Goal: Download file/media

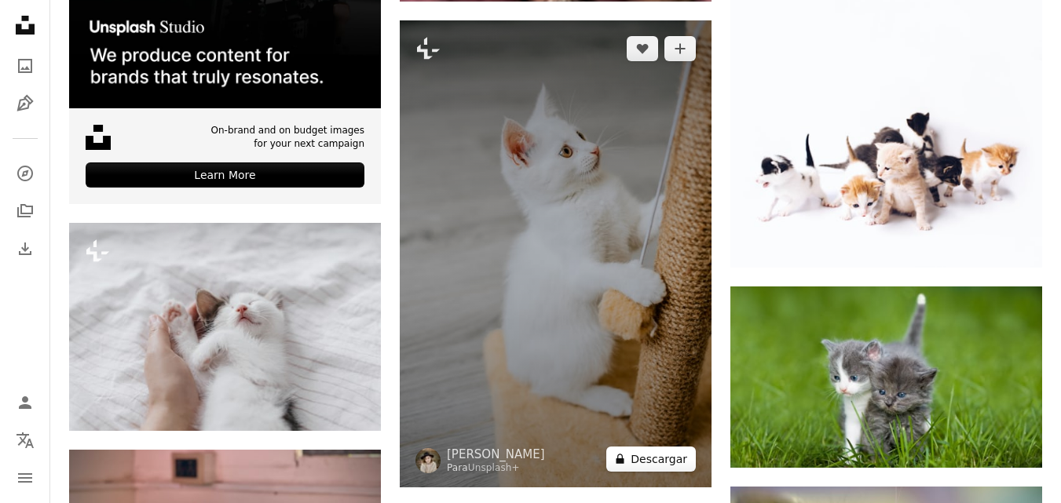
scroll to position [3377, 0]
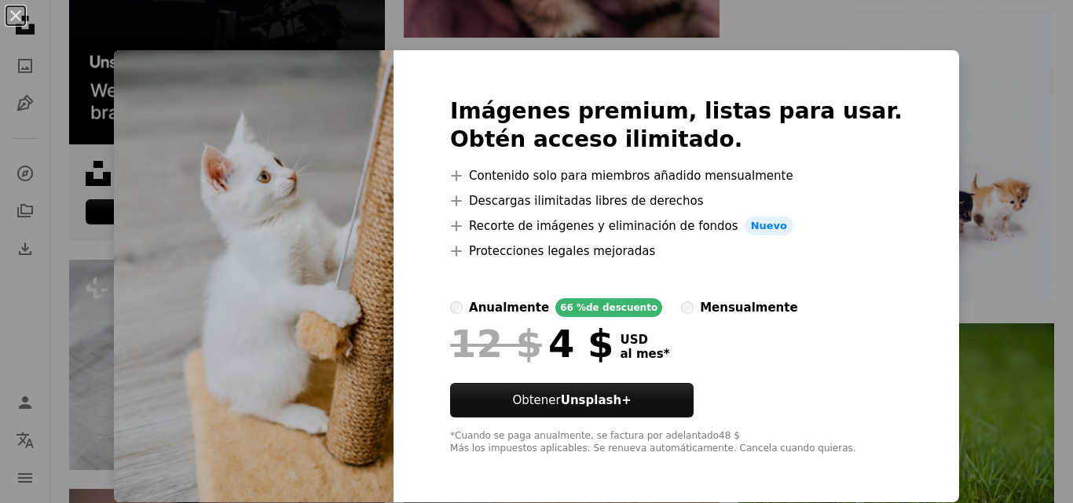
click at [929, 332] on div "An X shape Imágenes premium, listas para usar. Obtén acceso ilimitado. A plus s…" at bounding box center [536, 251] width 1073 height 503
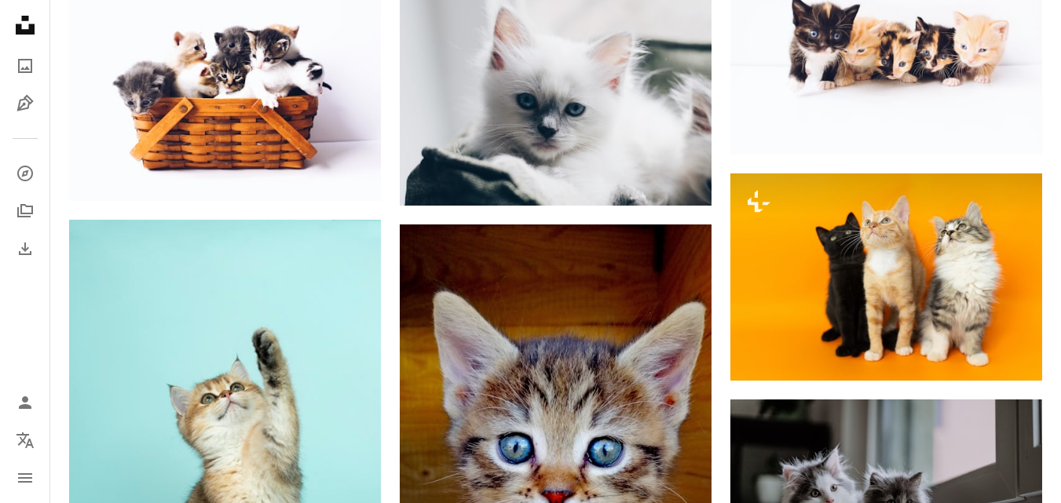
scroll to position [1806, 0]
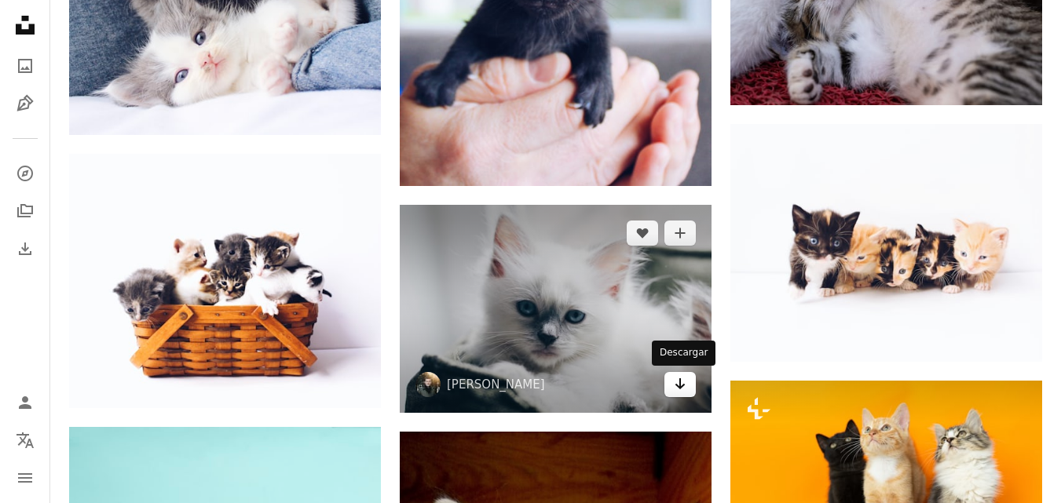
click at [689, 382] on link "Arrow pointing down" at bounding box center [679, 384] width 31 height 25
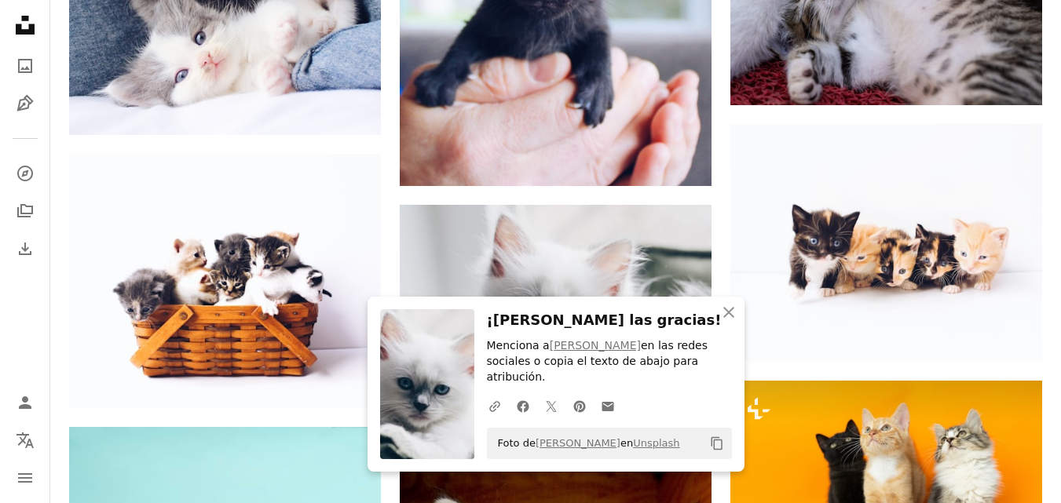
scroll to position [2246, 0]
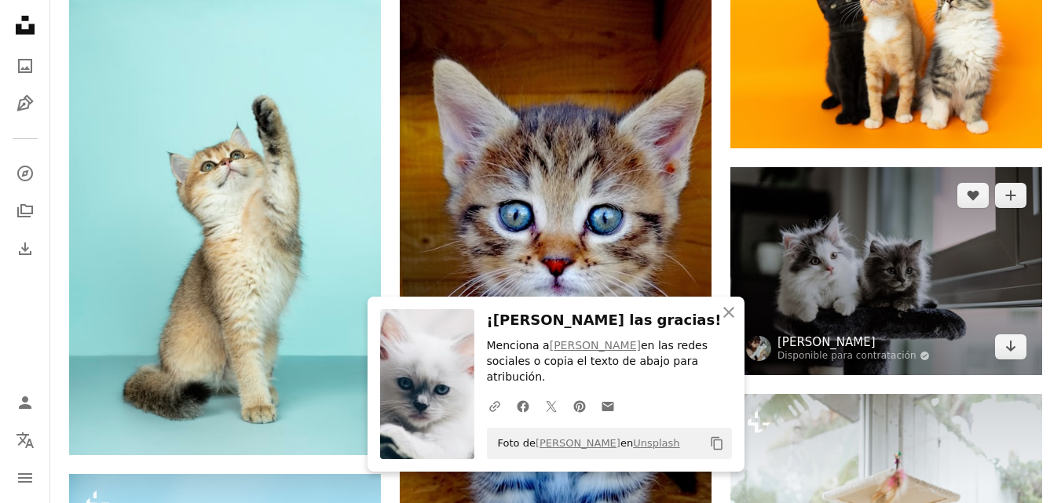
click at [831, 339] on link "[PERSON_NAME]" at bounding box center [853, 343] width 152 height 16
